Goal: Task Accomplishment & Management: Use online tool/utility

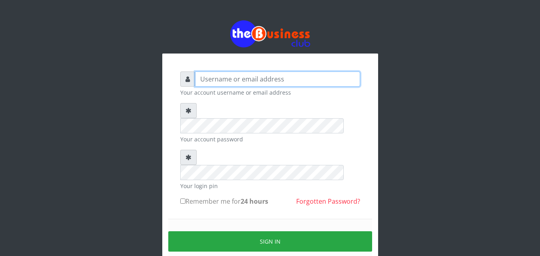
type input "Uchechukstelec"
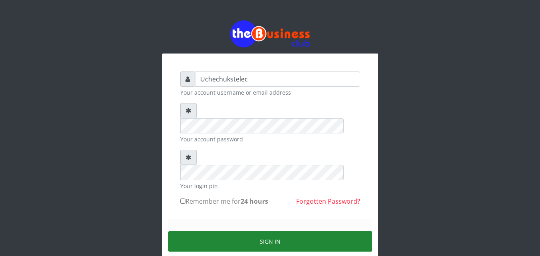
click at [288, 231] on button "Sign in" at bounding box center [270, 241] width 204 height 20
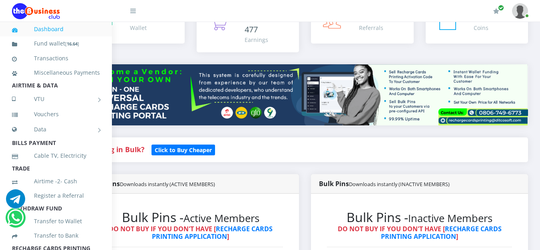
scroll to position [0, 54]
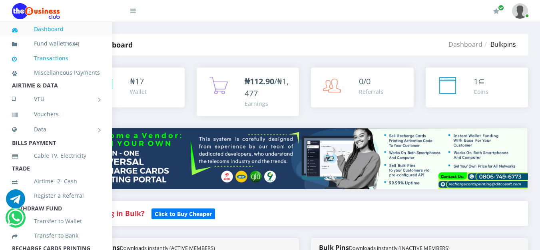
click at [48, 57] on link "Transactions" at bounding box center [56, 58] width 88 height 18
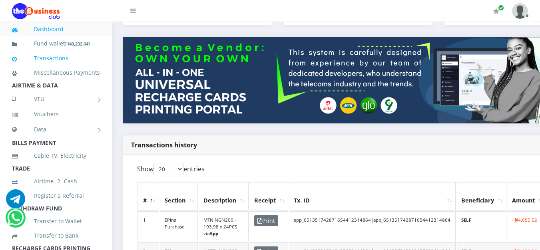
scroll to position [78, 1]
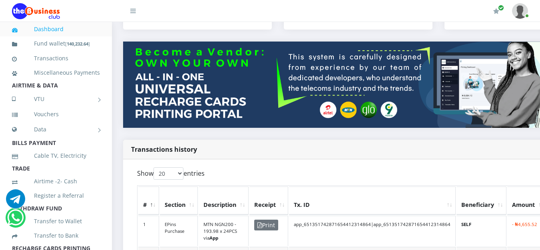
click at [44, 31] on link "Dashboard" at bounding box center [56, 29] width 88 height 18
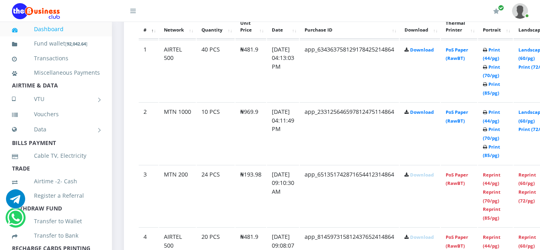
scroll to position [469, 0]
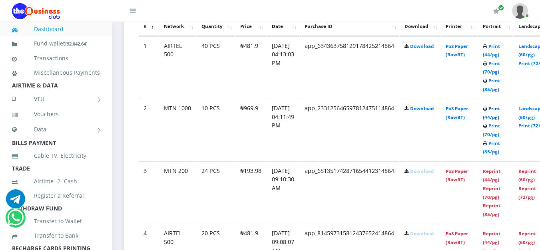
click at [500, 120] on link "Print (44/pg)" at bounding box center [491, 113] width 17 height 15
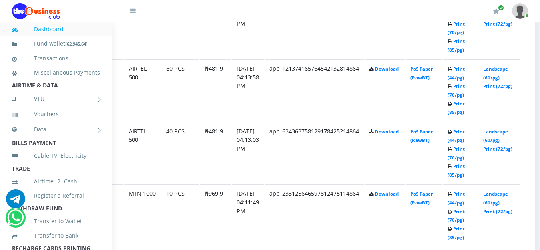
scroll to position [509, 54]
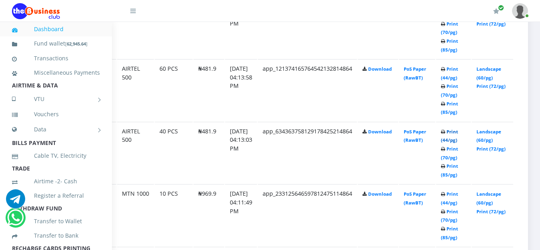
click at [449, 135] on link "Print (44/pg)" at bounding box center [449, 136] width 17 height 15
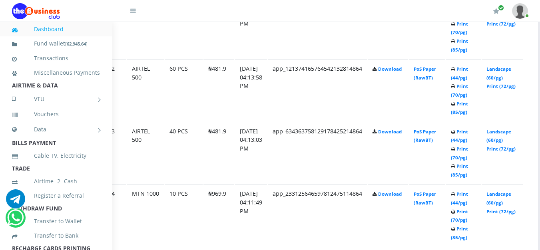
scroll to position [509, 54]
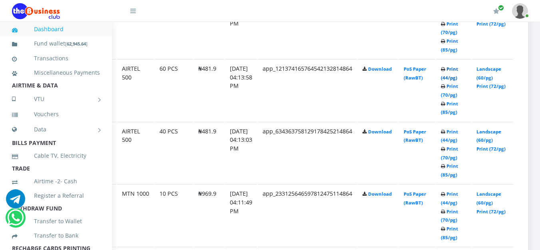
click at [452, 78] on link "Print (44/pg)" at bounding box center [449, 73] width 17 height 15
